Goal: Transaction & Acquisition: Obtain resource

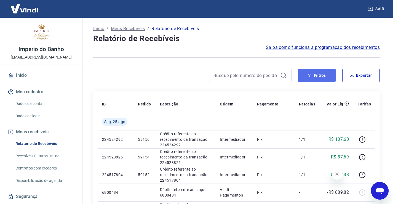
click at [322, 74] on button "Filtros" at bounding box center [317, 75] width 38 height 13
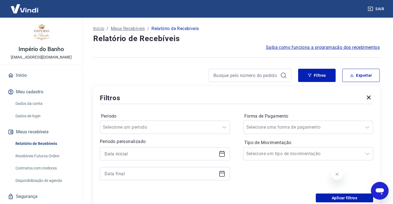
click at [223, 155] on icon at bounding box center [222, 153] width 7 height 7
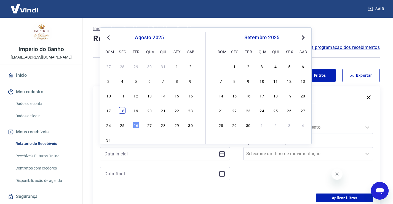
click at [121, 110] on div "18" at bounding box center [122, 110] width 7 height 7
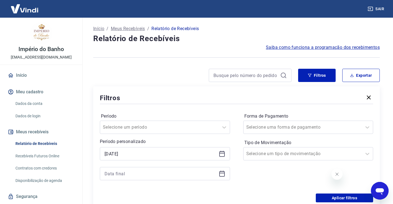
click at [220, 147] on div "Período personalizado Selected date: [DATE] [DATE]" at bounding box center [165, 159] width 130 height 42
click at [220, 154] on icon at bounding box center [222, 153] width 7 height 7
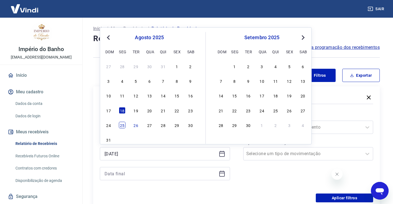
click at [122, 126] on div "25" at bounding box center [122, 125] width 7 height 7
type input "[DATE]"
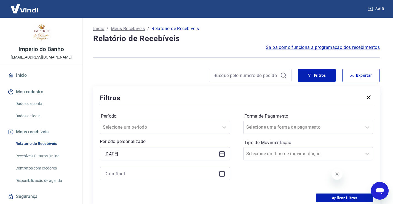
click at [223, 174] on icon at bounding box center [222, 173] width 7 height 7
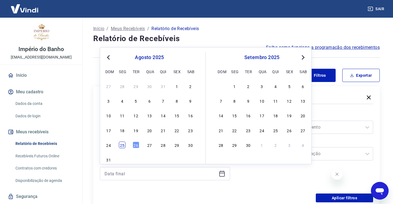
click at [122, 146] on div "25" at bounding box center [122, 145] width 7 height 7
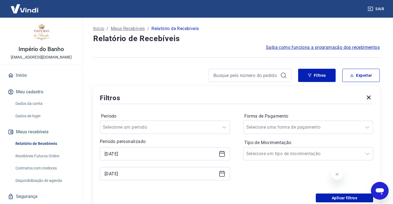
type input "[DATE]"
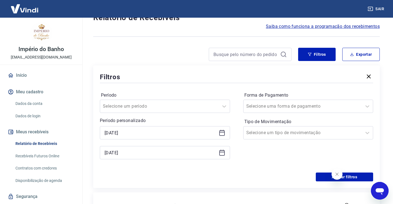
scroll to position [55, 0]
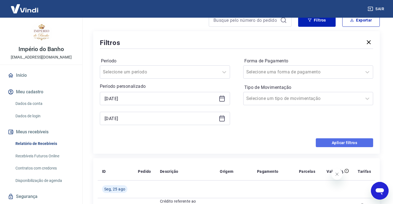
click at [350, 145] on button "Aplicar filtros" at bounding box center [344, 142] width 57 height 9
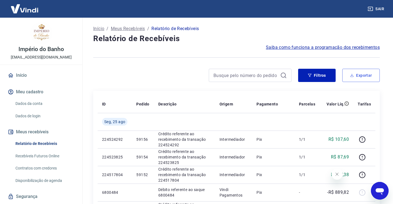
click at [361, 75] on button "Exportar" at bounding box center [362, 75] width 38 height 13
type input "[DATE]"
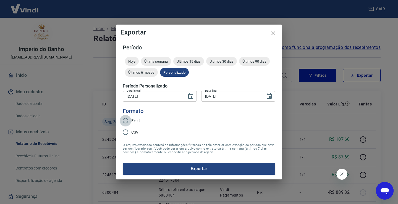
click at [121, 120] on input "Excel" at bounding box center [126, 121] width 12 height 12
radio input "true"
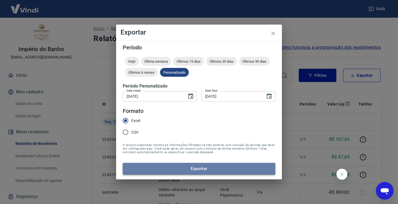
click at [204, 169] on button "Exportar" at bounding box center [199, 169] width 152 height 12
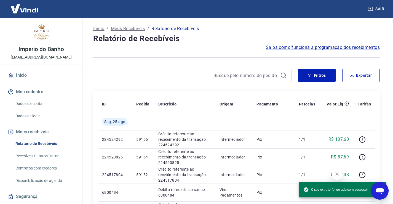
click at [348, 193] on div "O seu extrato foi gerado com sucesso!" at bounding box center [336, 190] width 64 height 10
